Goal: Navigation & Orientation: Find specific page/section

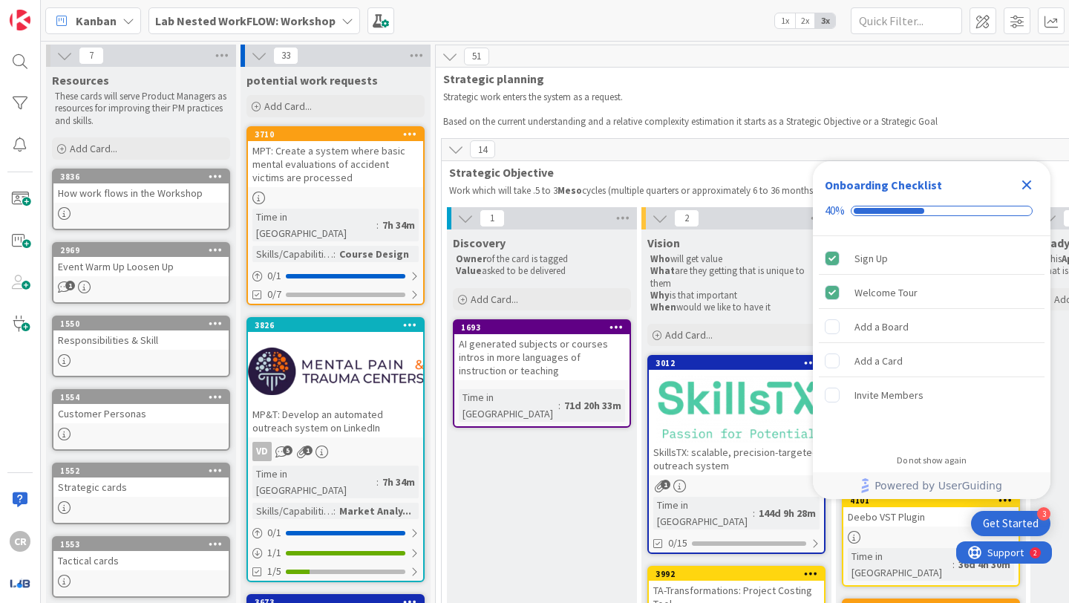
click at [1024, 182] on icon "Close Checklist" at bounding box center [1027, 185] width 10 height 10
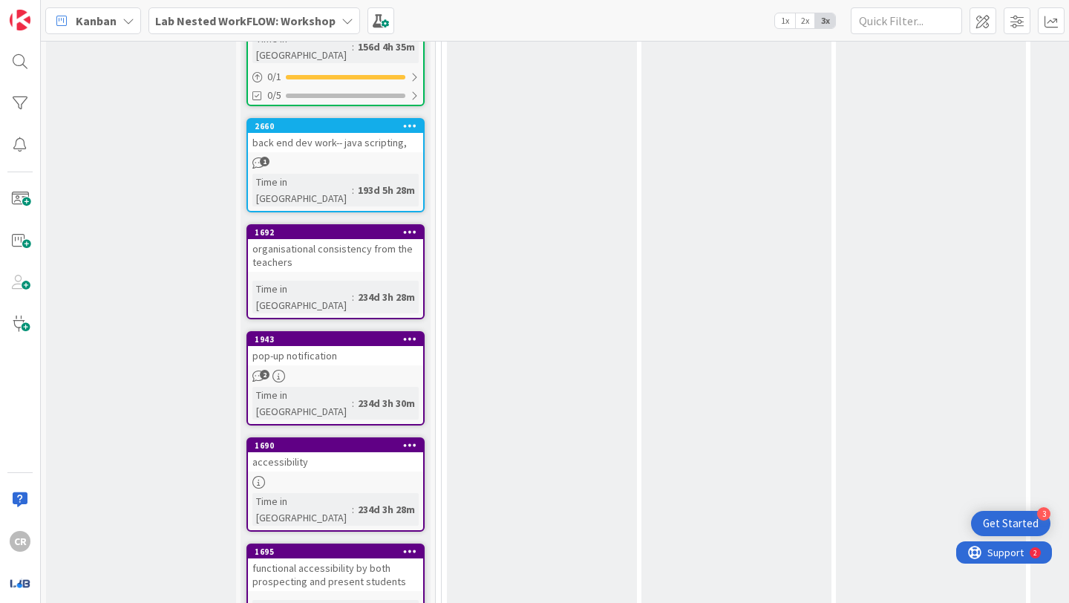
scroll to position [1251, 0]
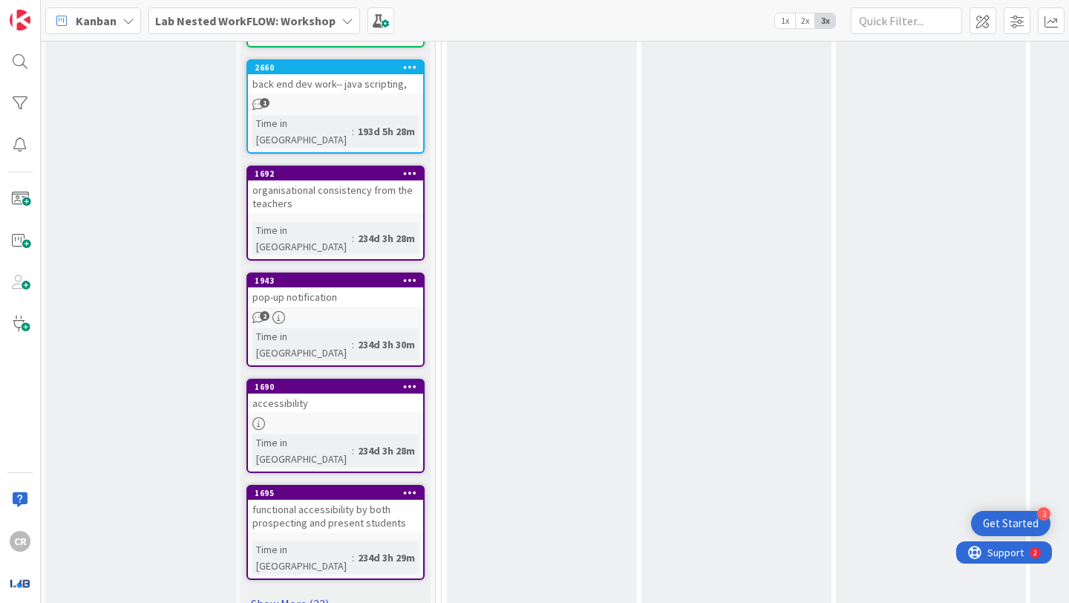
click at [290, 592] on link "Show More (23)" at bounding box center [335, 604] width 178 height 24
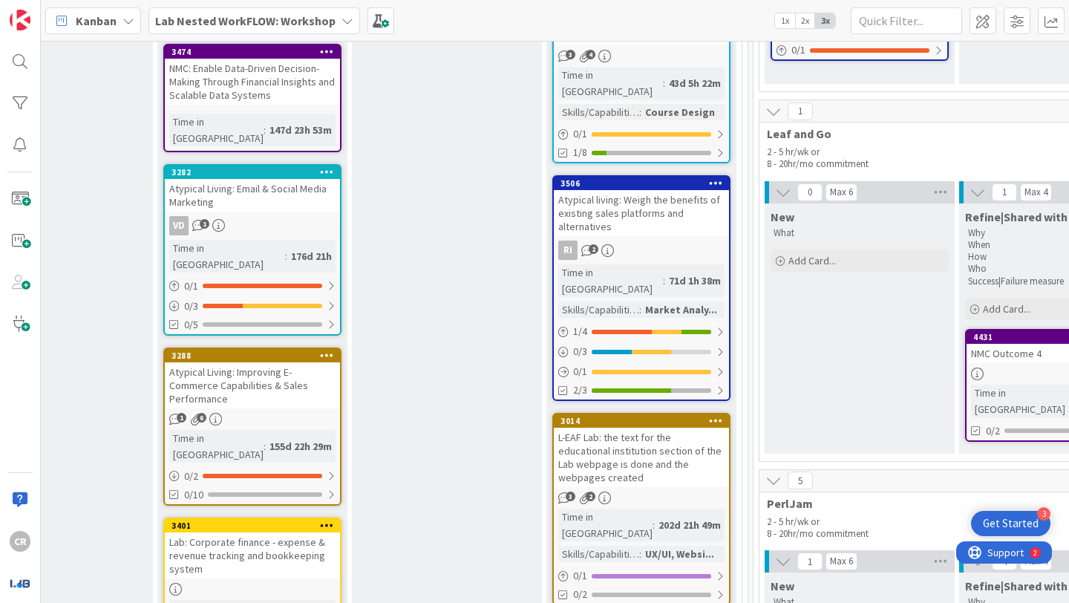
scroll to position [1655, 1663]
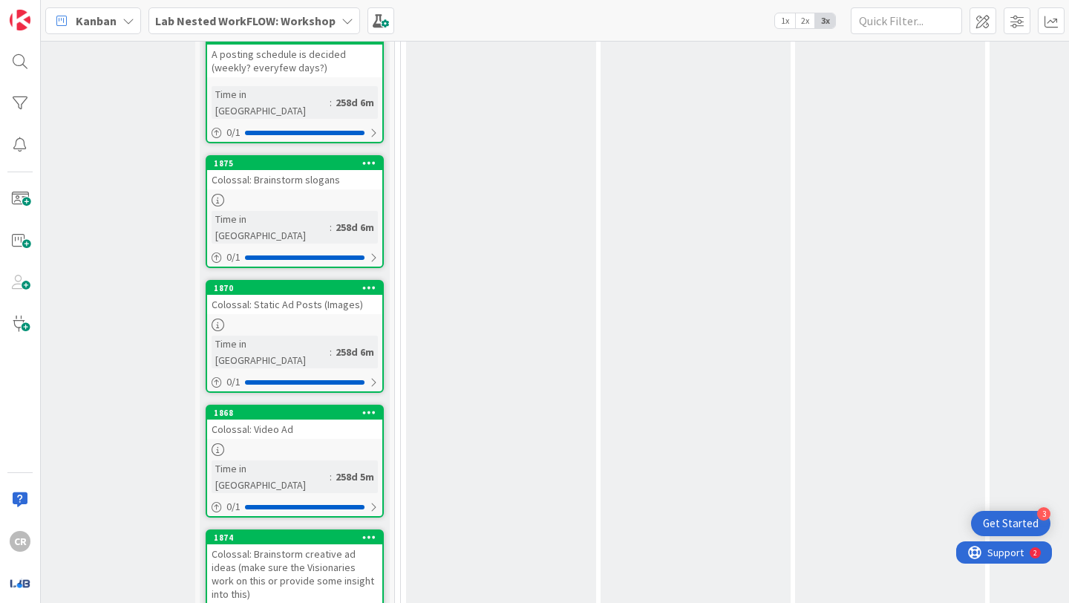
scroll to position [4003, 41]
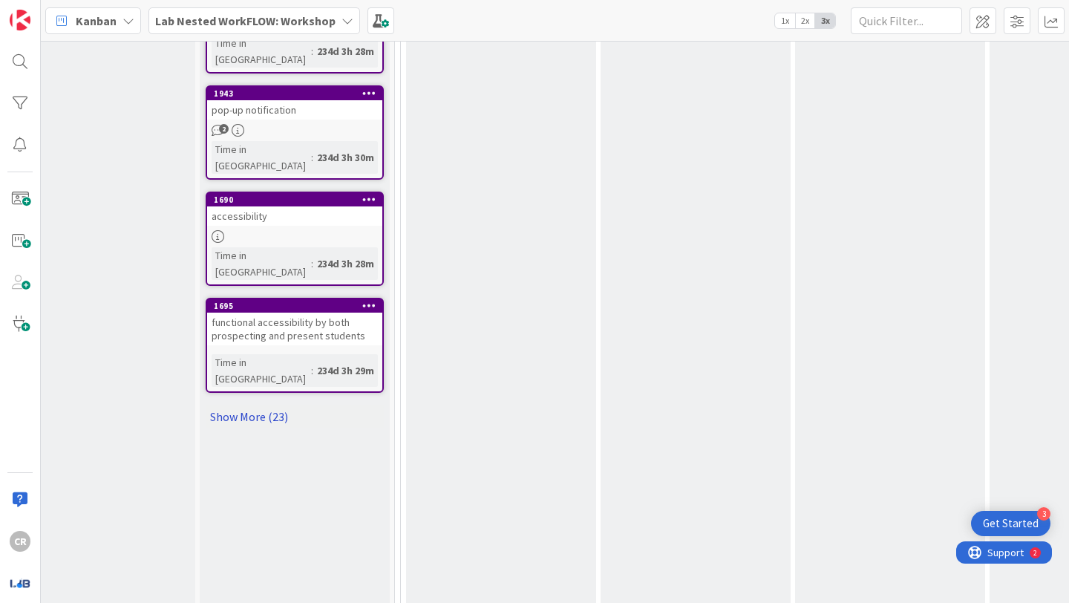
scroll to position [1438, 41]
click at [259, 405] on link "Show More (23)" at bounding box center [295, 417] width 178 height 24
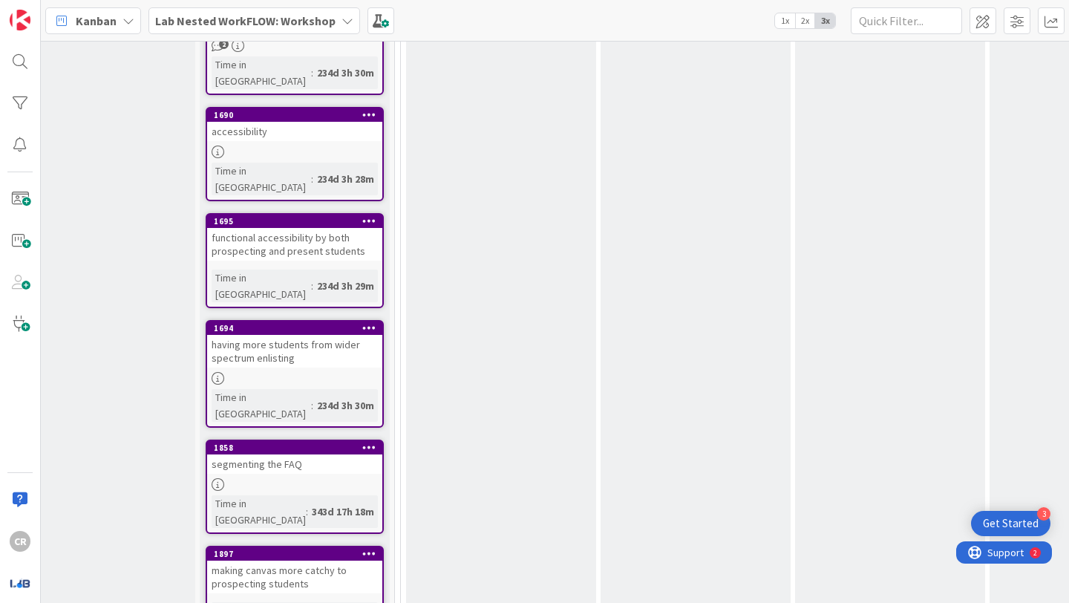
scroll to position [1522, 41]
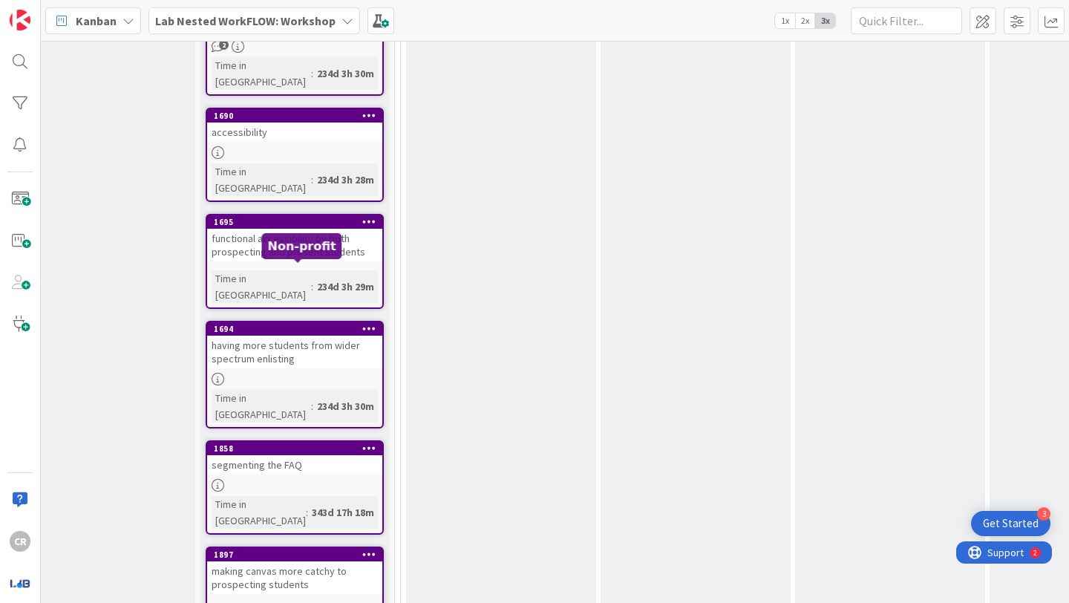
click at [279, 443] on div "1858" at bounding box center [298, 448] width 168 height 10
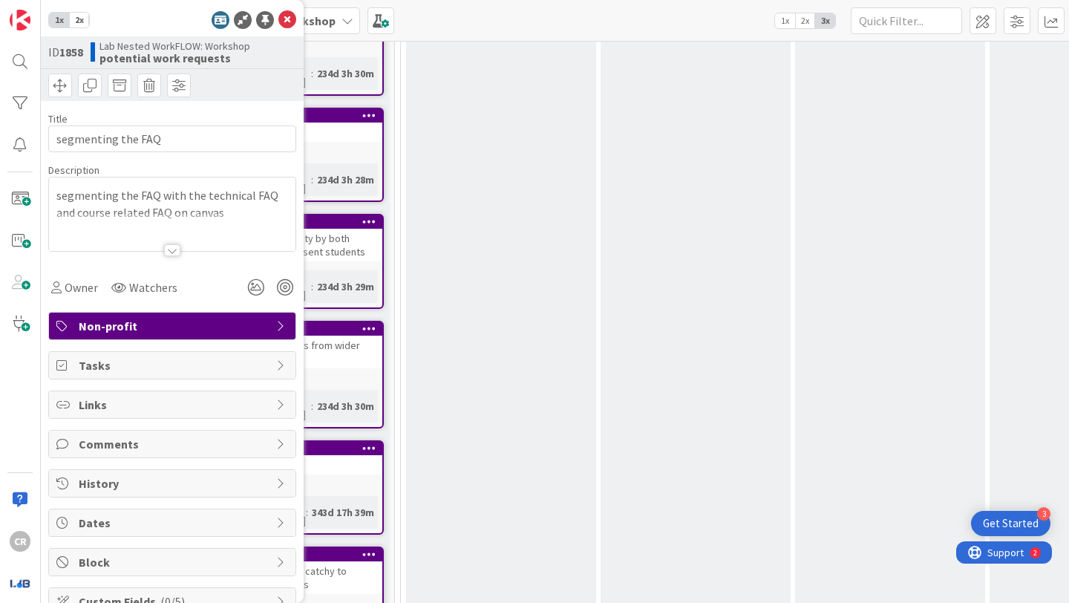
click at [166, 252] on div at bounding box center [172, 250] width 16 height 12
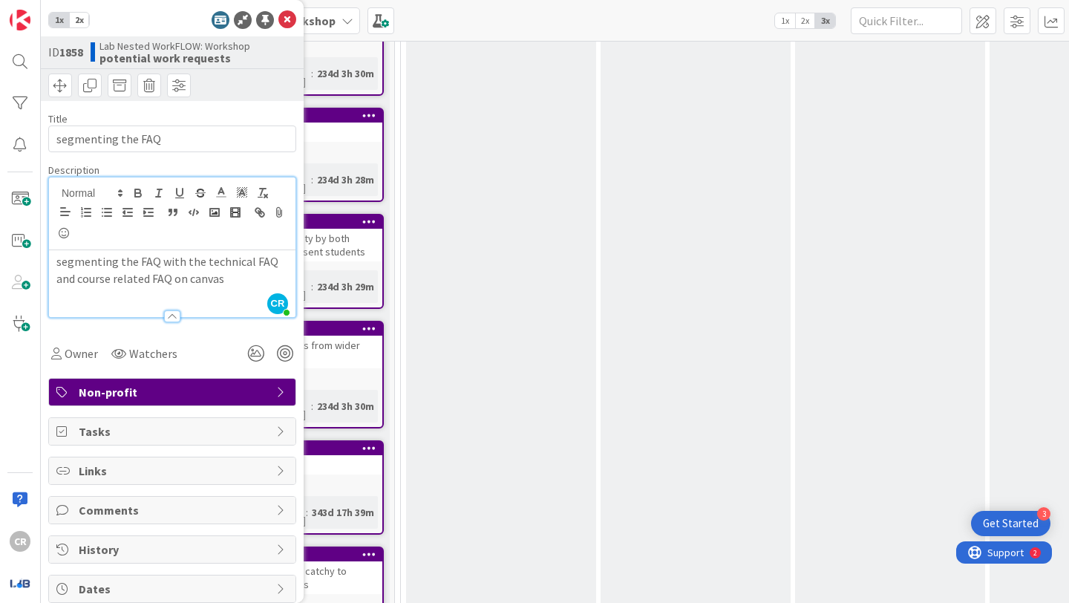
click at [171, 318] on div at bounding box center [172, 316] width 16 height 12
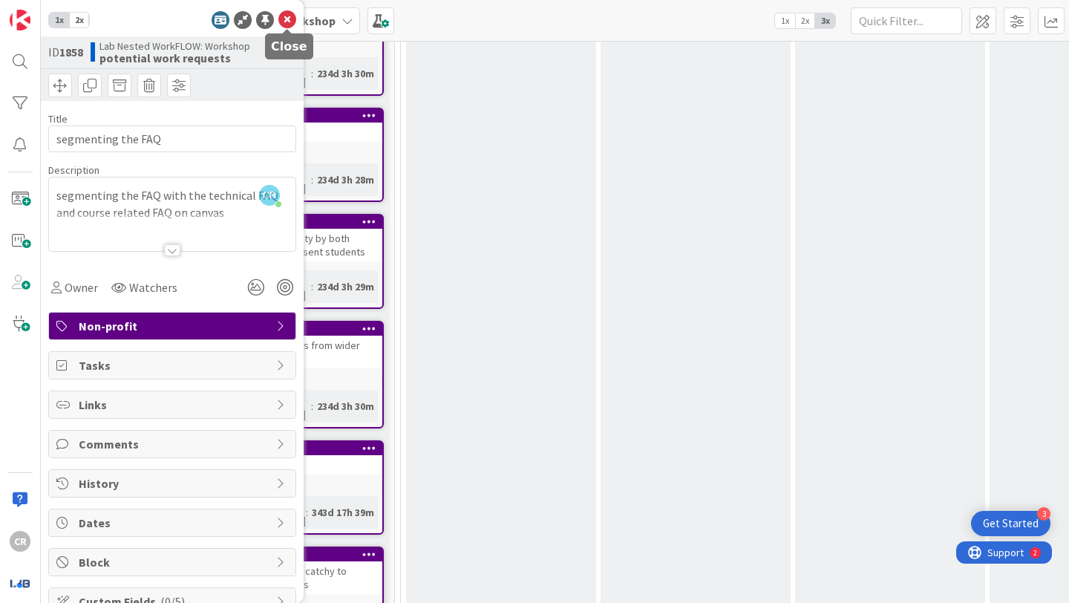
click at [294, 16] on icon at bounding box center [287, 20] width 18 height 18
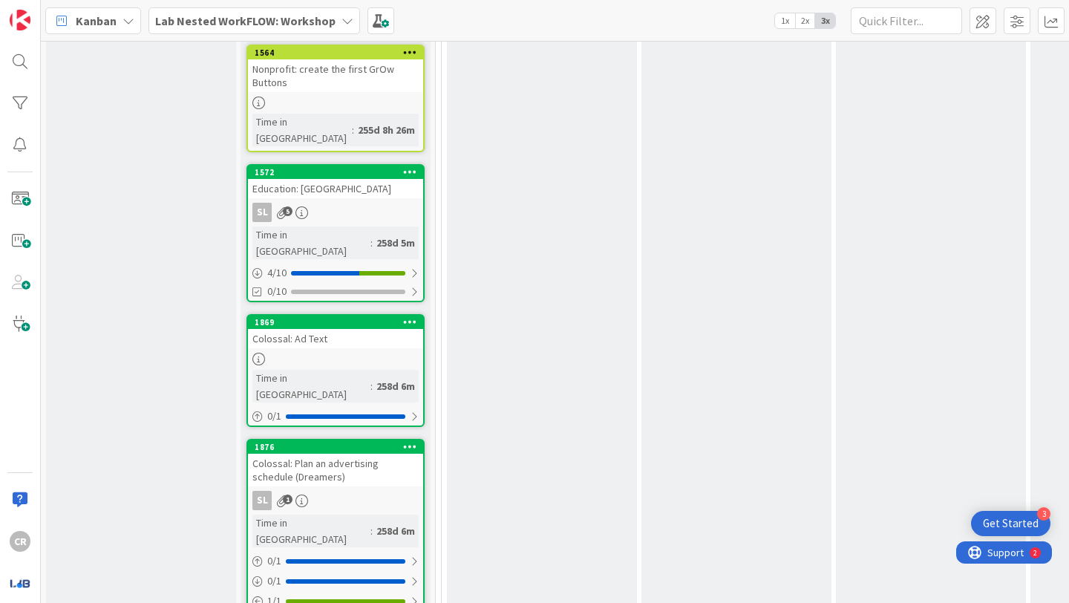
scroll to position [3457, 0]
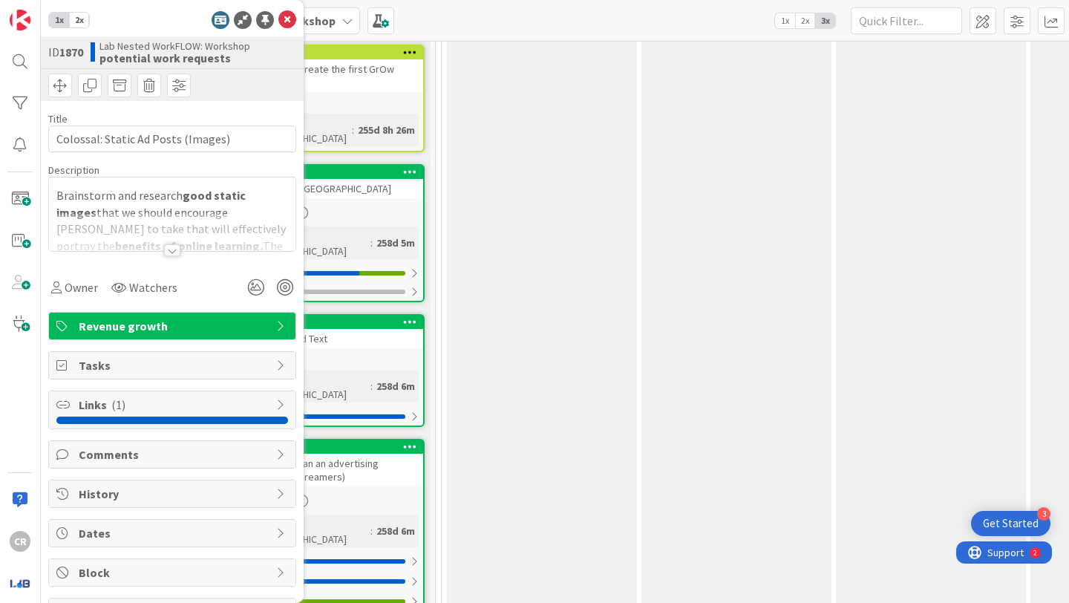
click at [169, 251] on div at bounding box center [172, 250] width 16 height 12
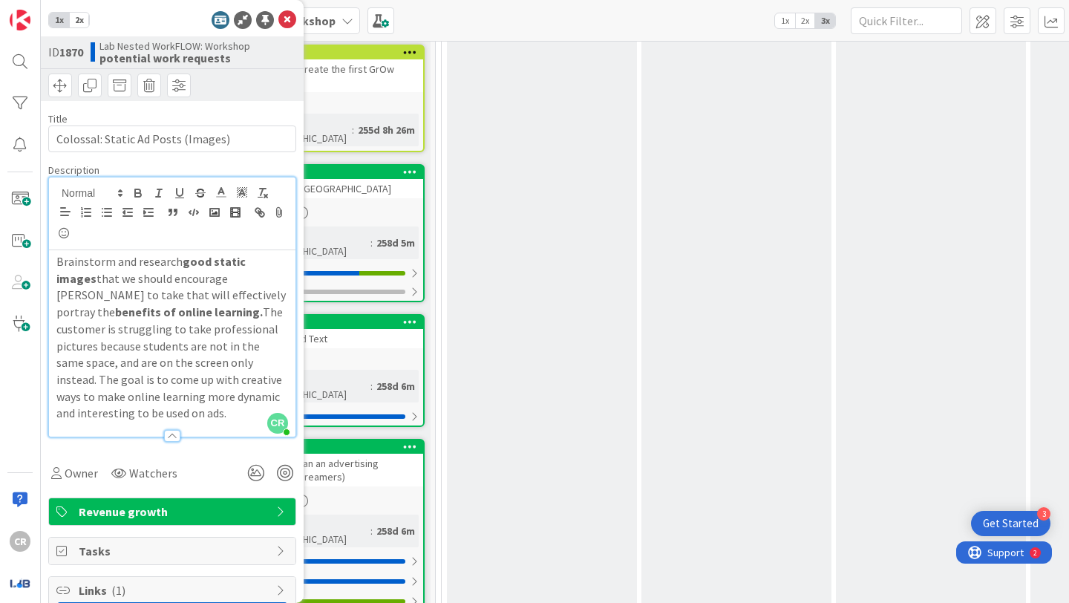
click at [171, 430] on div at bounding box center [172, 436] width 16 height 12
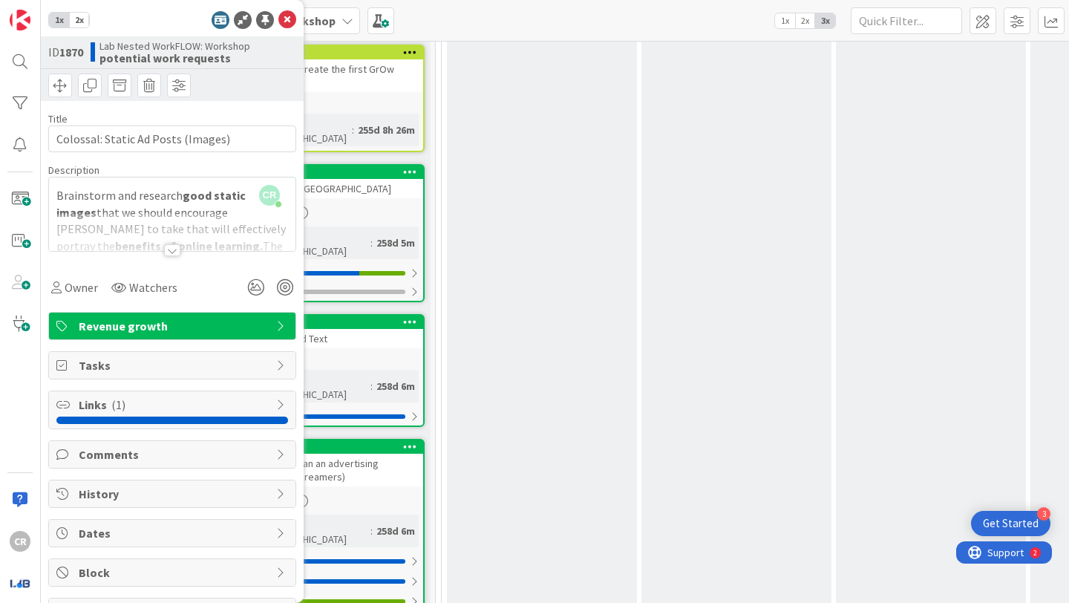
click at [291, 24] on icon at bounding box center [287, 20] width 18 height 18
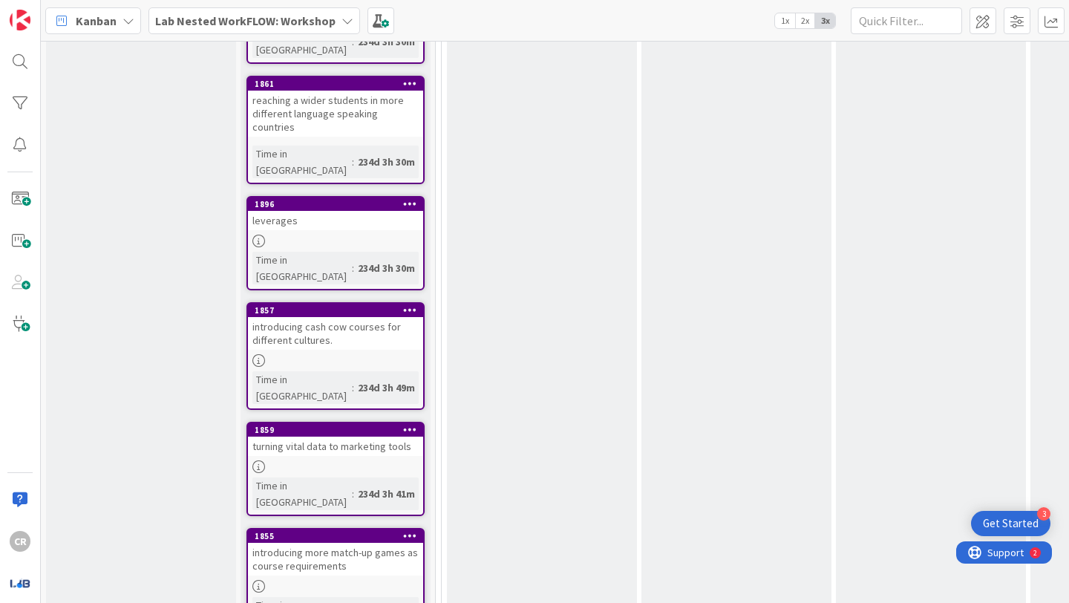
scroll to position [2339, 0]
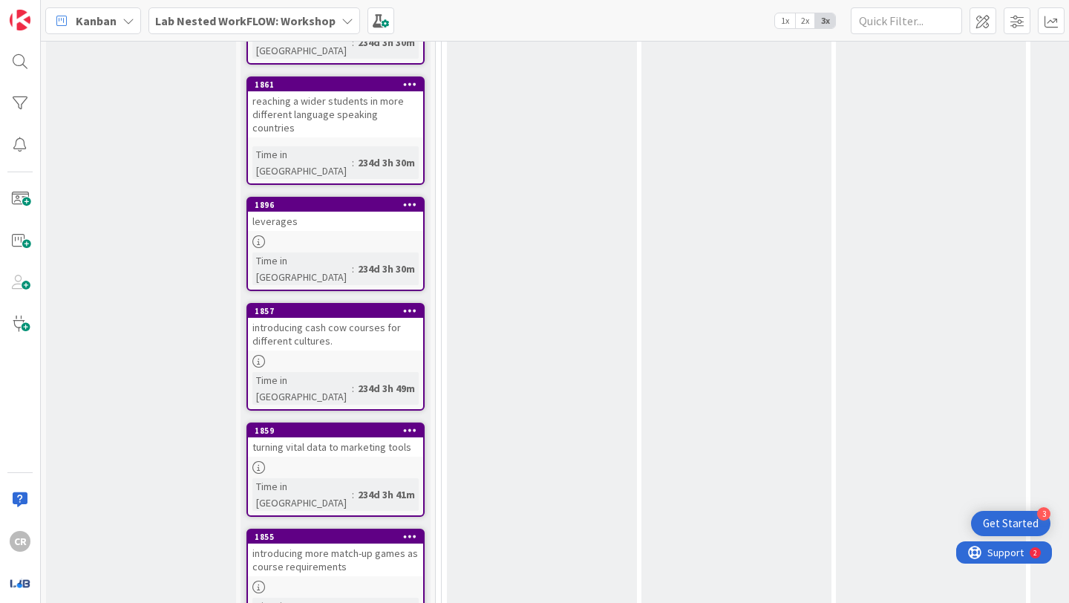
click at [339, 437] on div "turning vital data to marketing tools" at bounding box center [335, 446] width 175 height 19
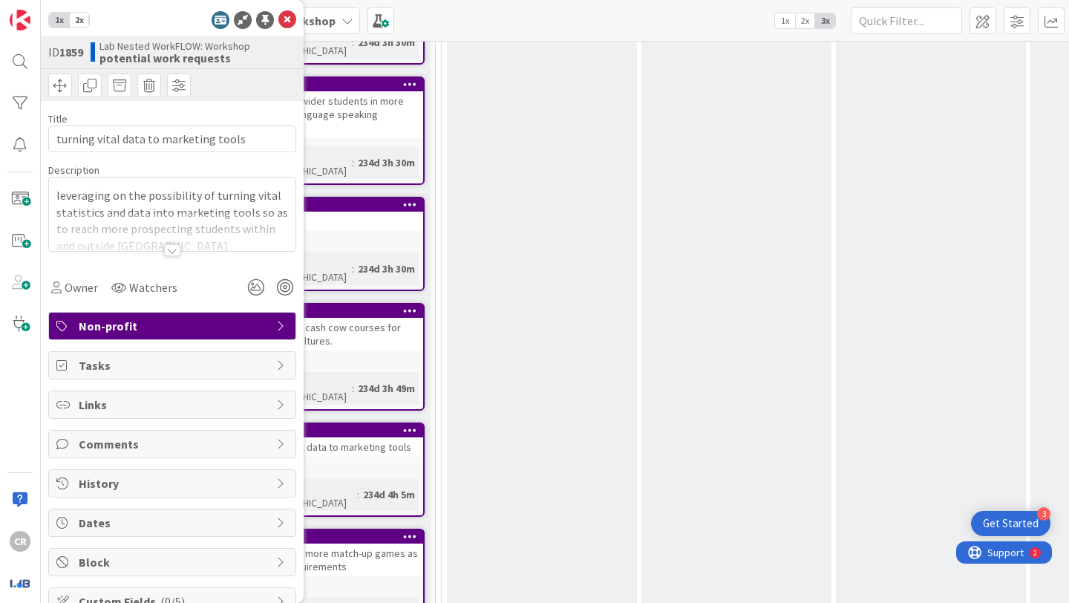
click at [177, 252] on div at bounding box center [172, 250] width 16 height 12
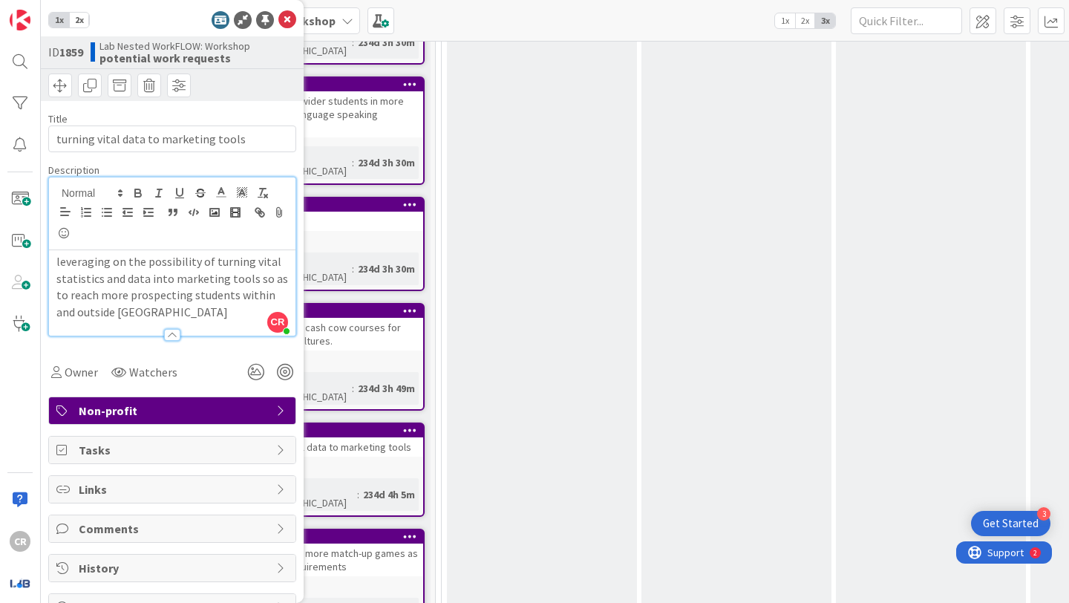
click at [171, 334] on div at bounding box center [172, 335] width 16 height 12
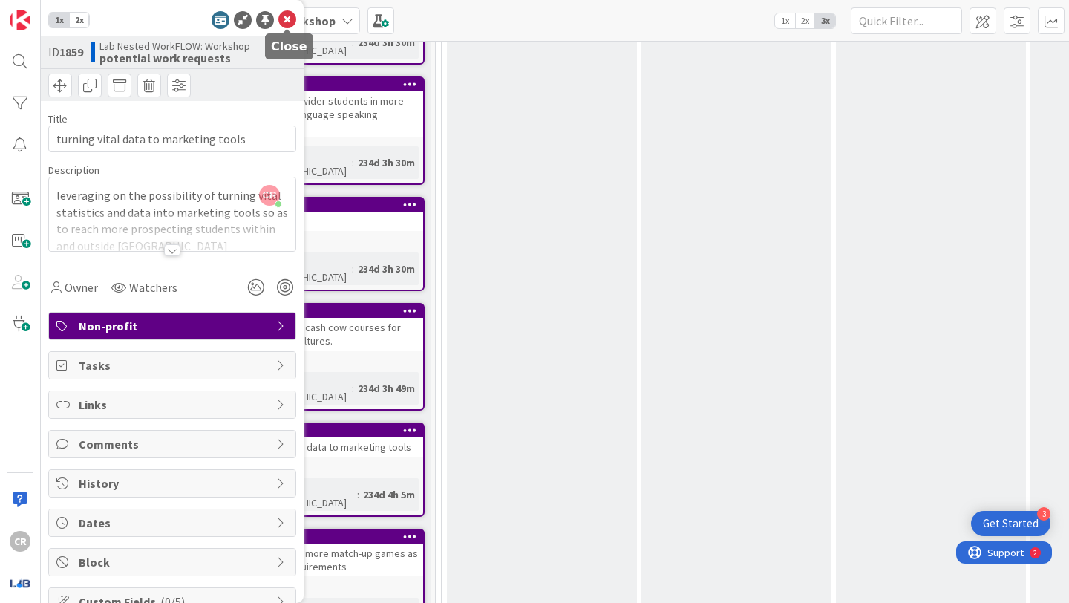
click at [288, 24] on icon at bounding box center [287, 20] width 18 height 18
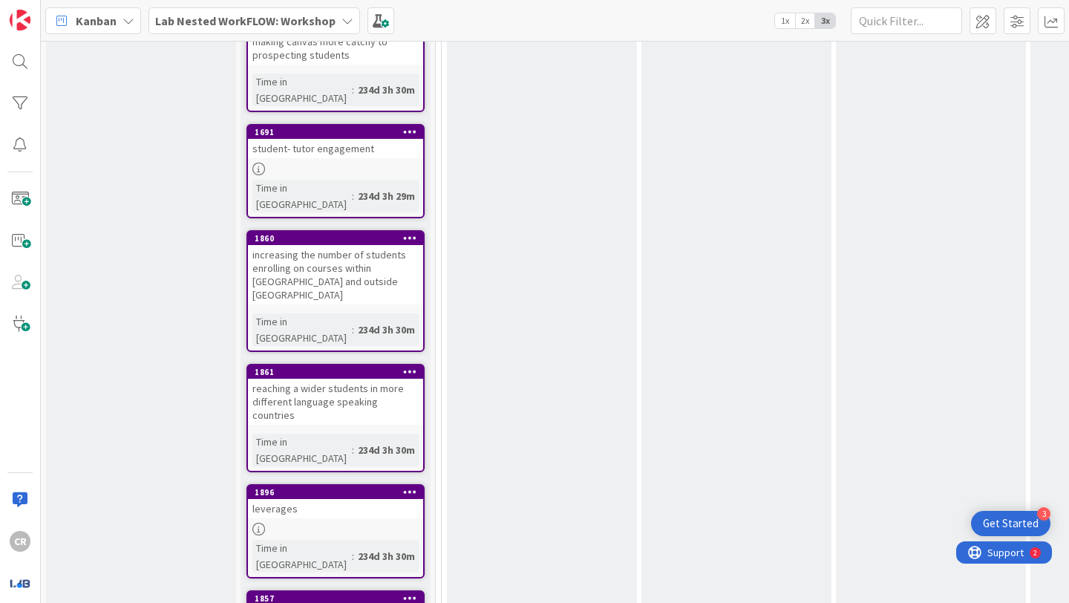
scroll to position [2051, 0]
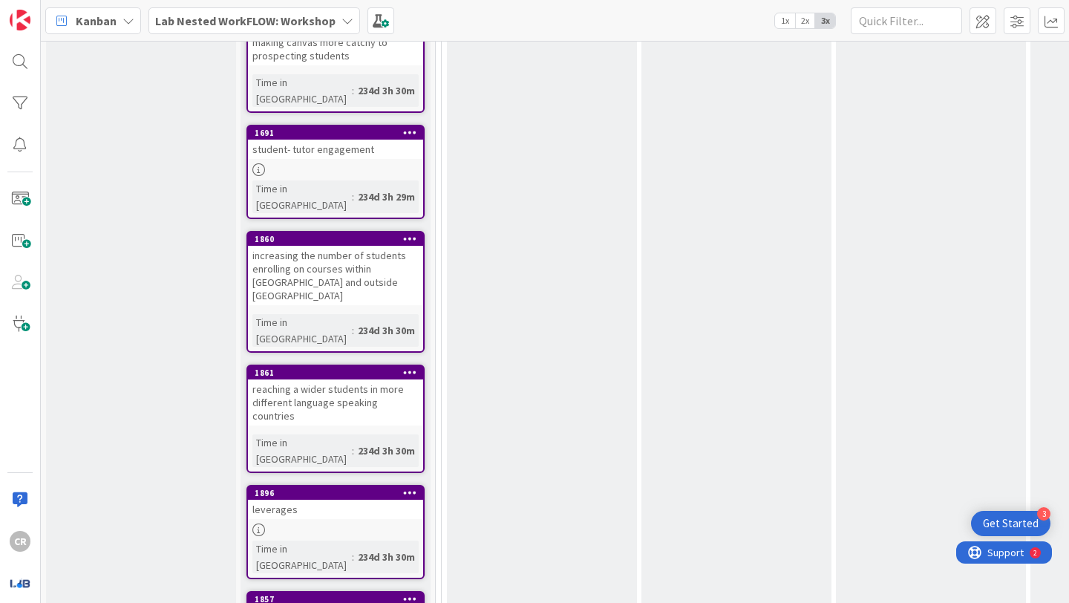
click at [367, 379] on div "reaching a wider students in more different language speaking countries" at bounding box center [335, 402] width 175 height 46
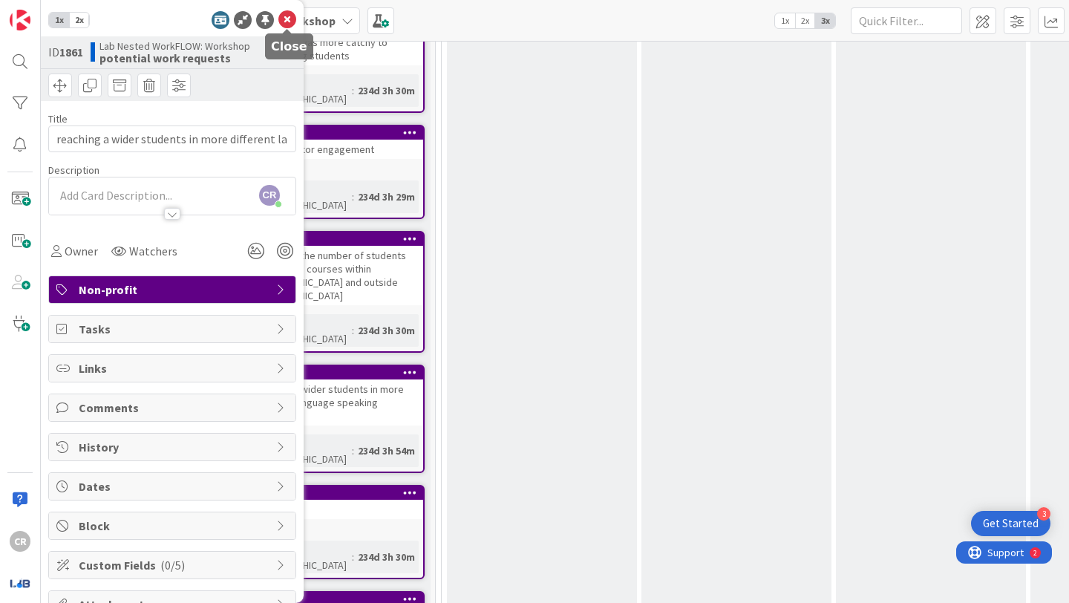
click at [288, 22] on icon at bounding box center [287, 20] width 18 height 18
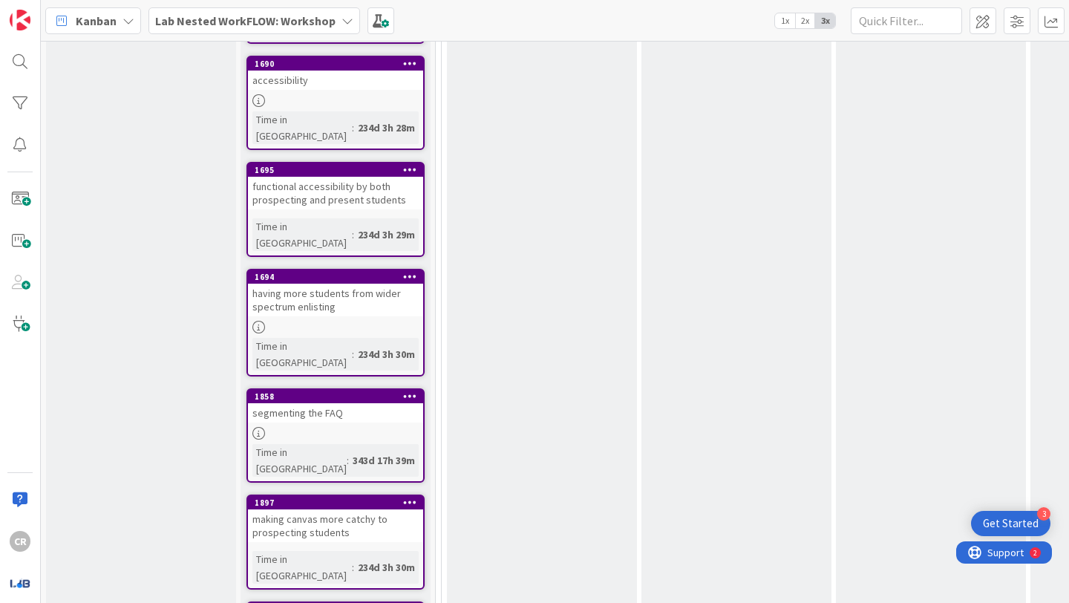
scroll to position [1568, 0]
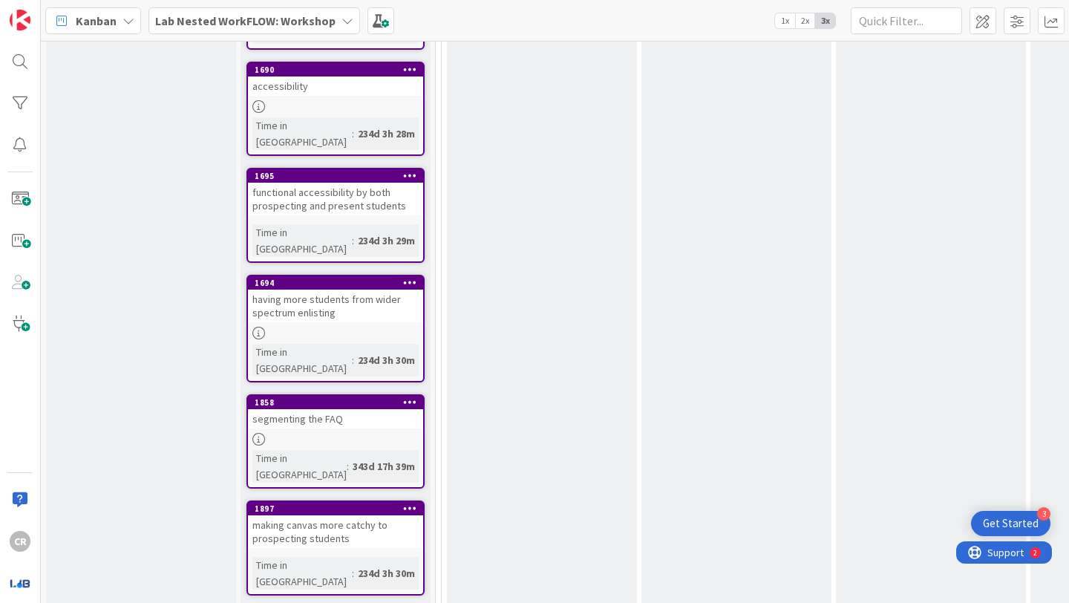
click at [352, 289] on div "having more students from wider spectrum enlisting" at bounding box center [335, 305] width 175 height 33
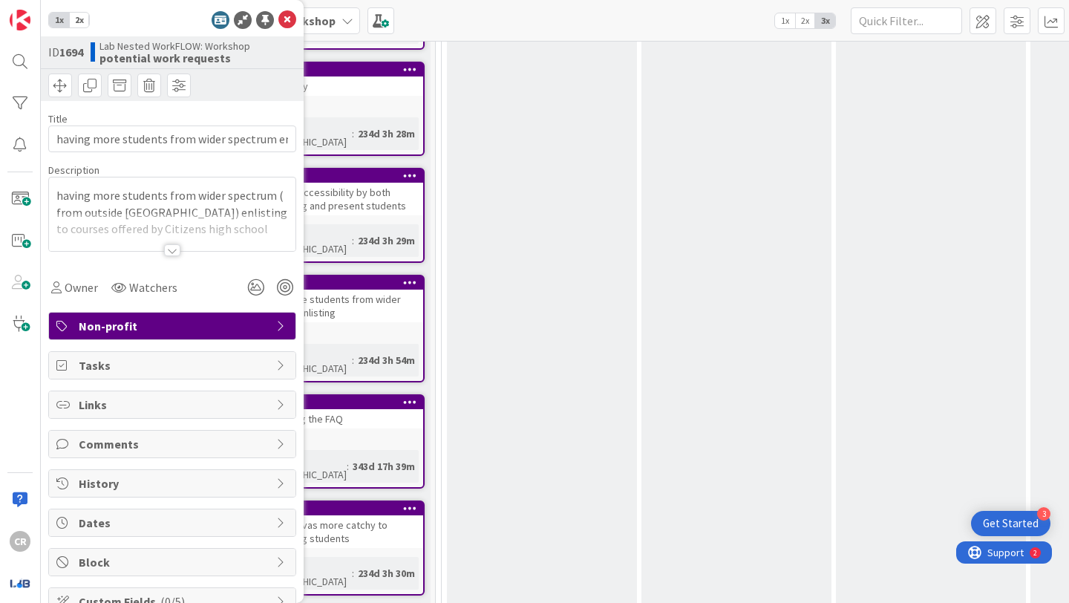
click at [185, 251] on div at bounding box center [172, 243] width 248 height 16
click at [180, 250] on div at bounding box center [172, 250] width 16 height 12
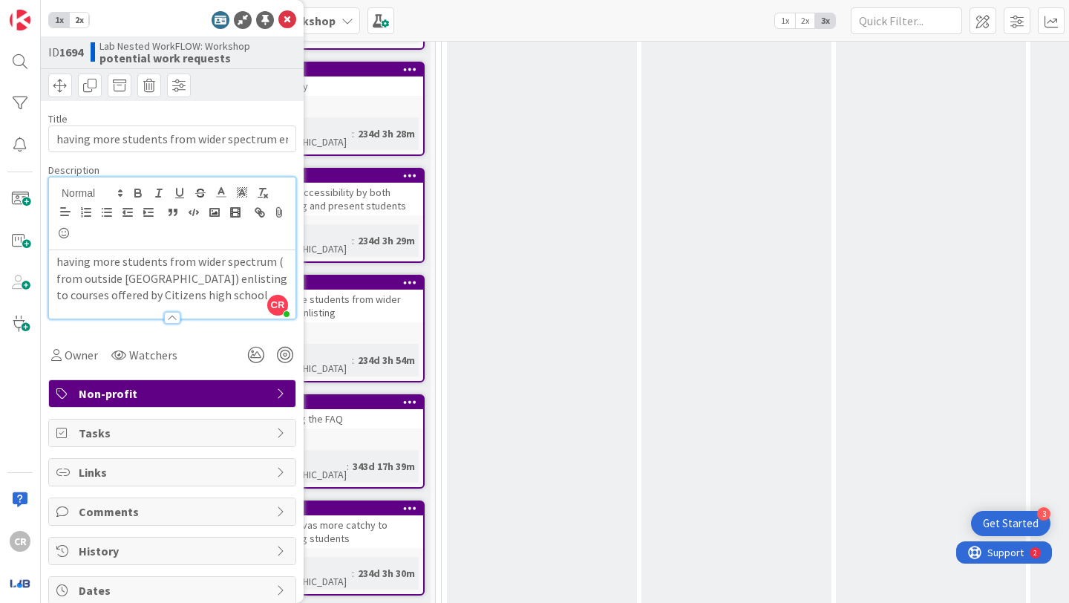
click at [177, 315] on div at bounding box center [172, 318] width 16 height 12
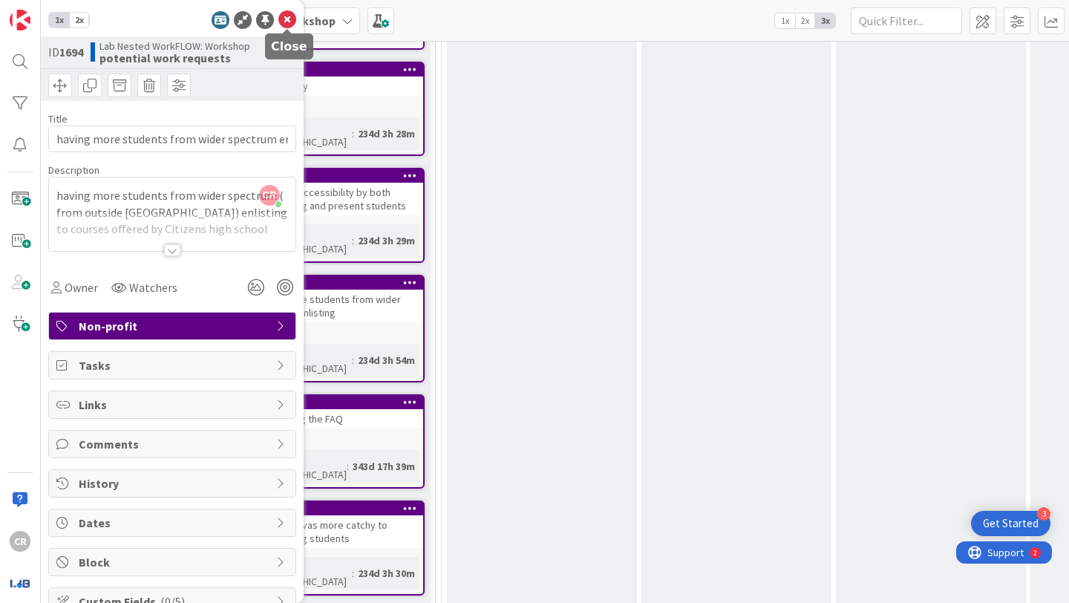
click at [281, 22] on icon at bounding box center [287, 20] width 18 height 18
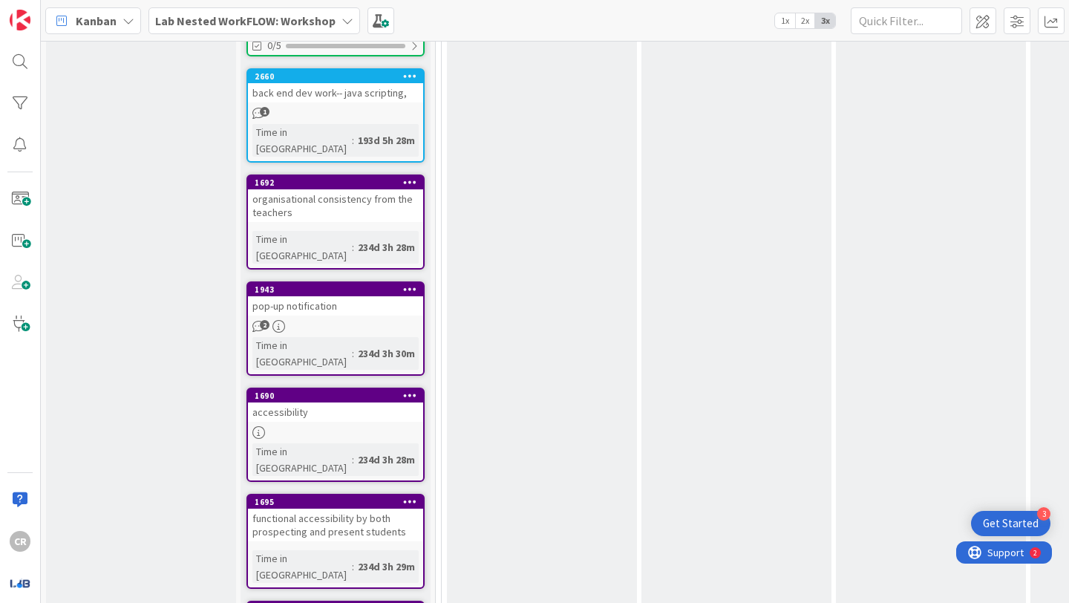
scroll to position [1213, 0]
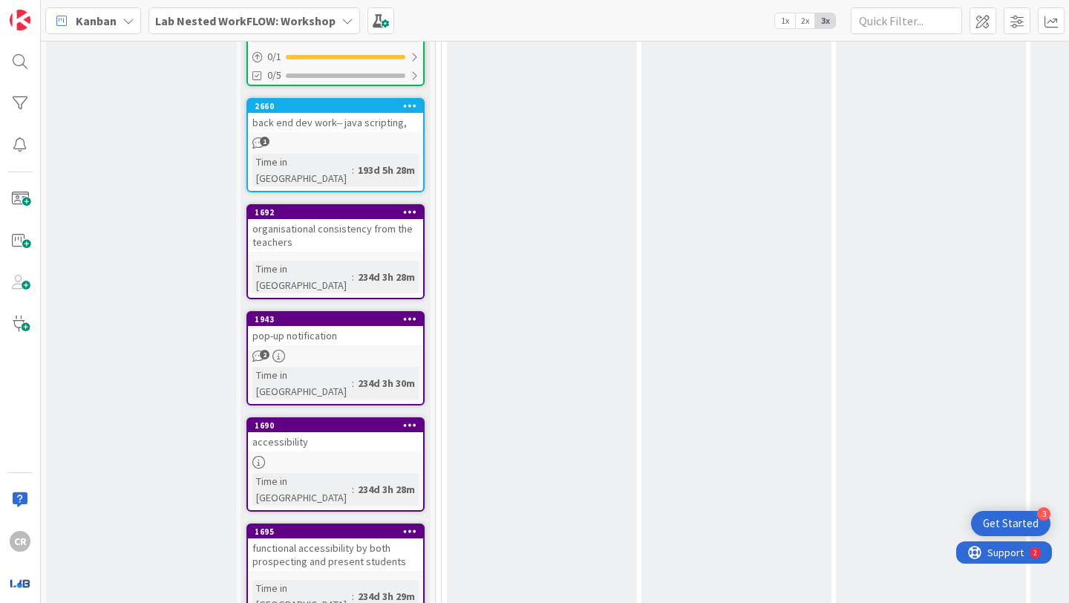
click at [327, 219] on div "organisational consistency from the teachers" at bounding box center [335, 235] width 175 height 33
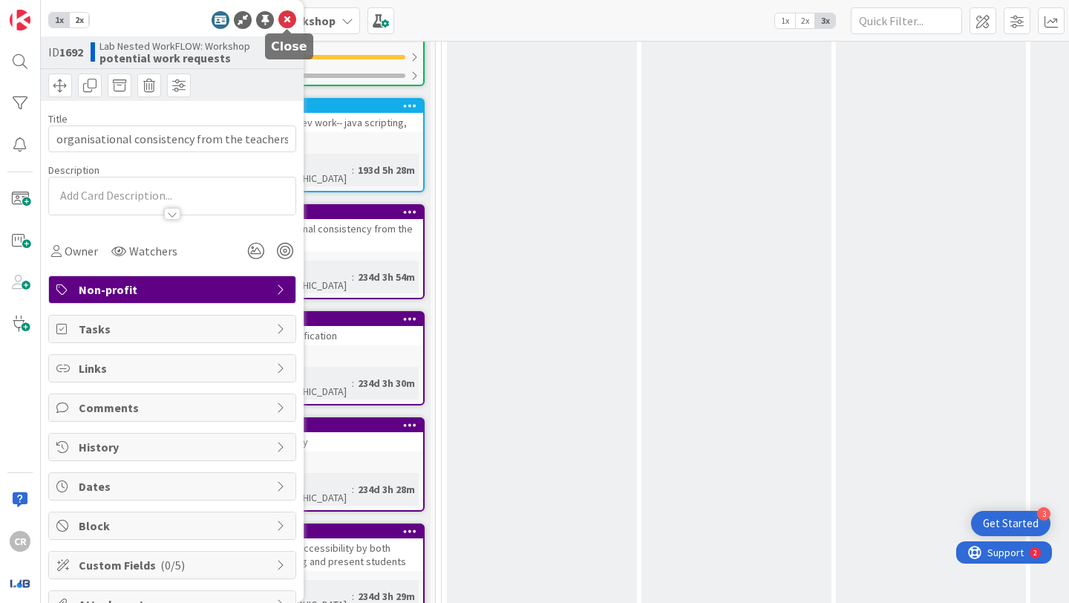
click at [287, 22] on icon at bounding box center [287, 20] width 18 height 18
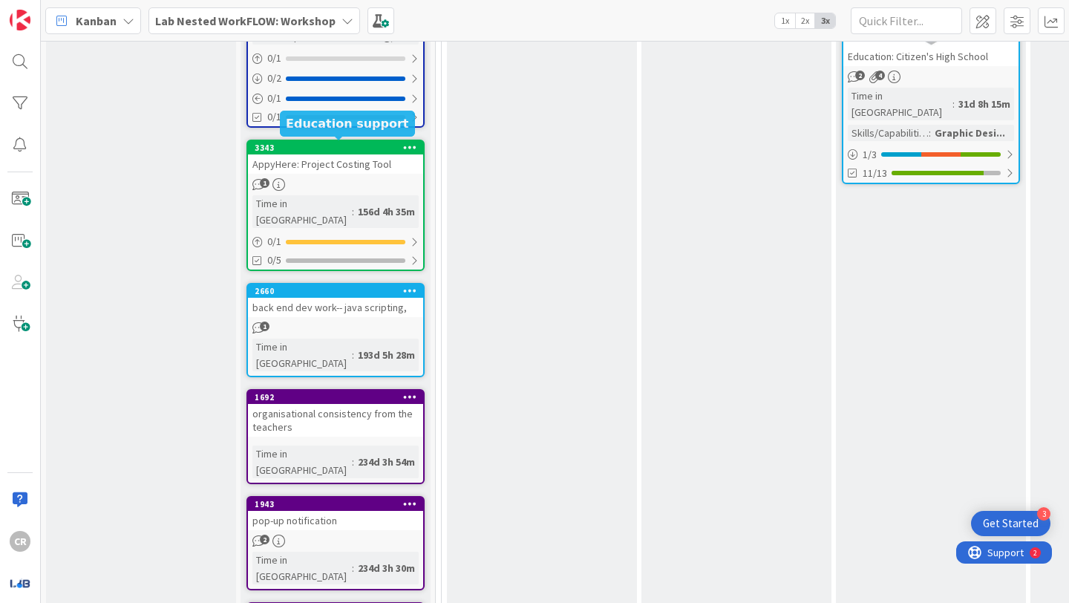
scroll to position [962, 0]
